Goal: Use online tool/utility: Use online tool/utility

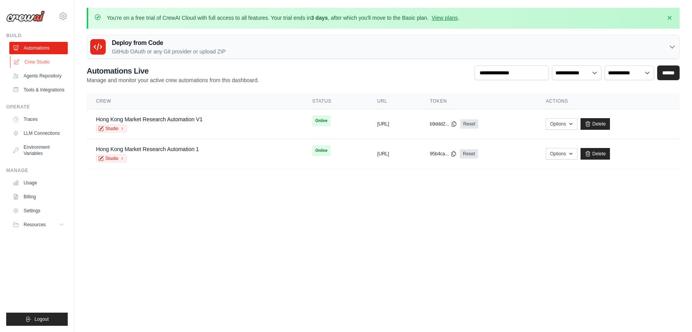
click at [36, 63] on link "Crew Studio" at bounding box center [39, 62] width 58 height 12
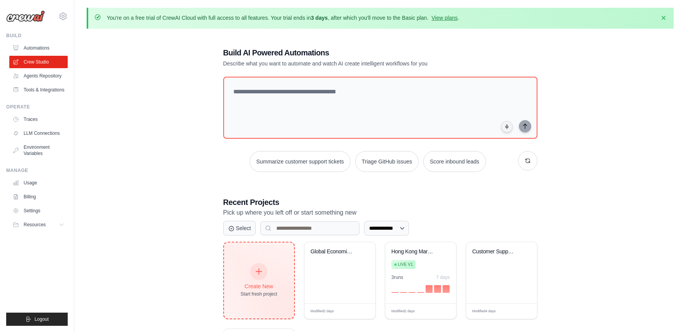
click at [265, 272] on div at bounding box center [258, 271] width 17 height 17
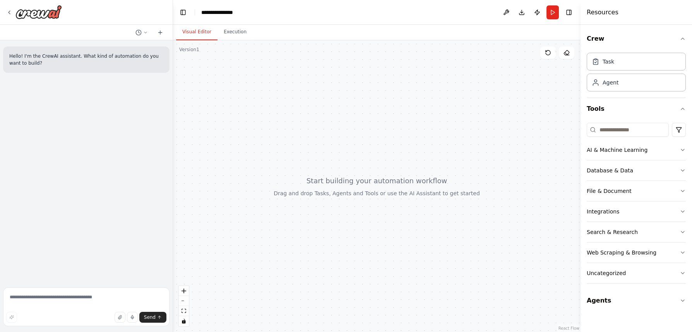
click at [67, 304] on form "Send" at bounding box center [86, 308] width 173 height 48
drag, startPoint x: 67, startPoint y: 298, endPoint x: 70, endPoint y: 295, distance: 4.1
click at [67, 298] on textarea at bounding box center [86, 306] width 166 height 39
type textarea "**********"
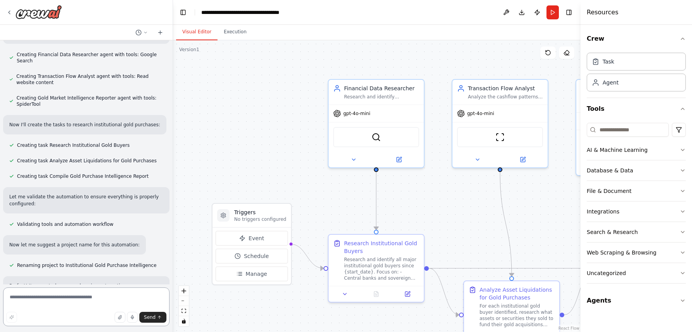
scroll to position [324, 0]
